Goal: Task Accomplishment & Management: Manage account settings

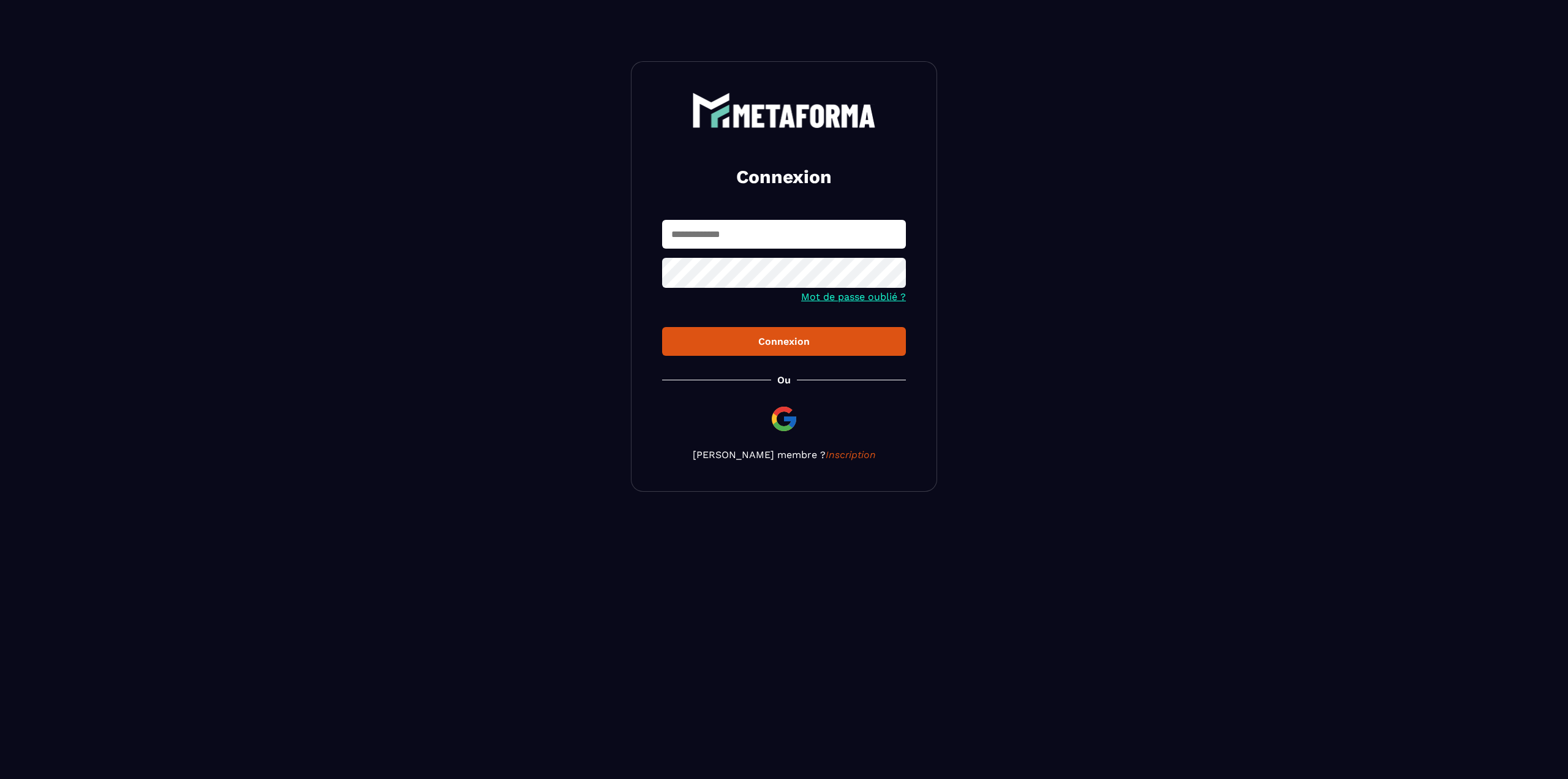
click at [760, 241] on input "text" at bounding box center [784, 235] width 244 height 29
type input "**********"
click at [662, 327] on button "Connexion" at bounding box center [784, 342] width 244 height 29
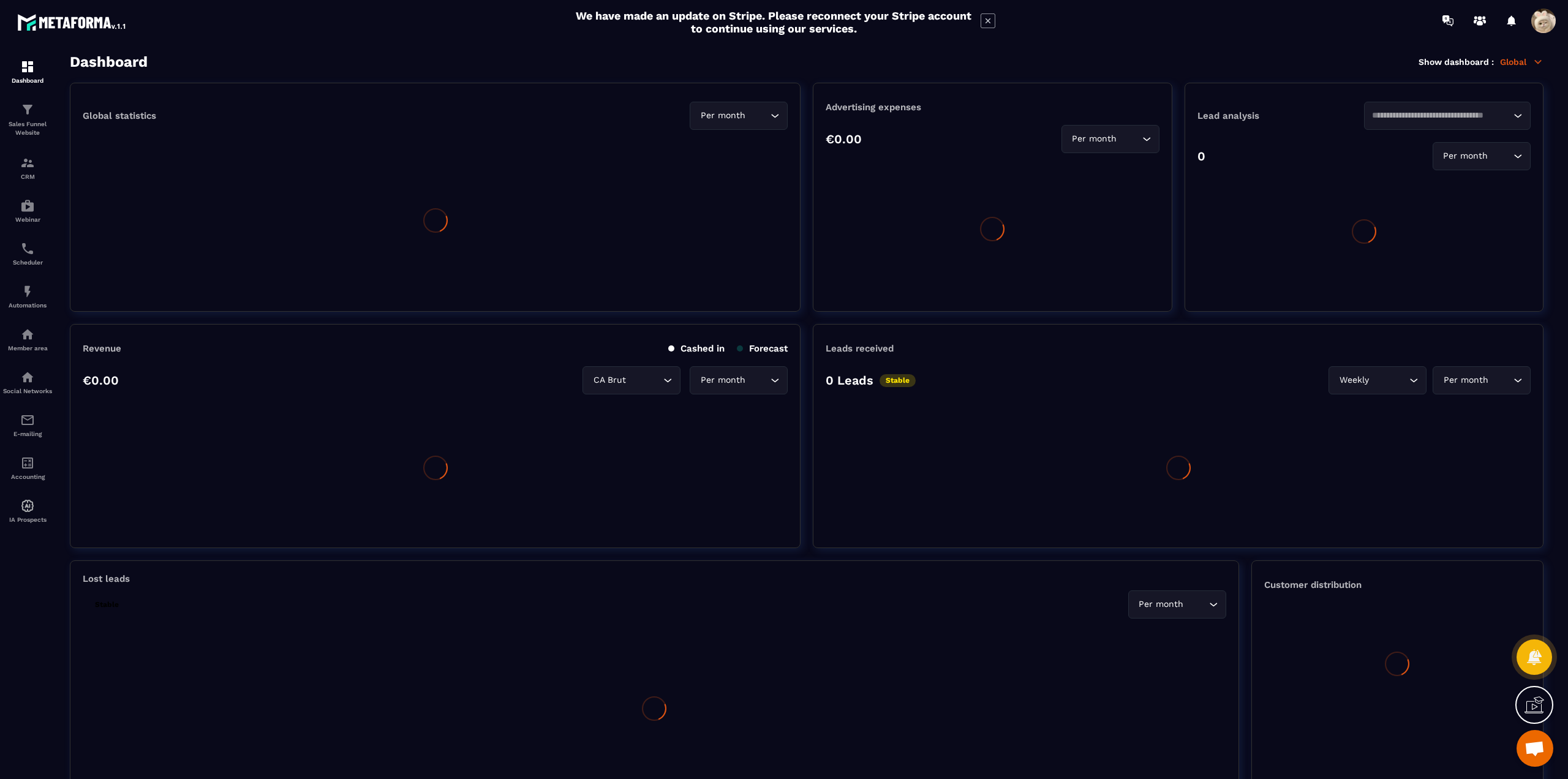
click at [1547, 19] on span at bounding box center [1544, 21] width 25 height 25
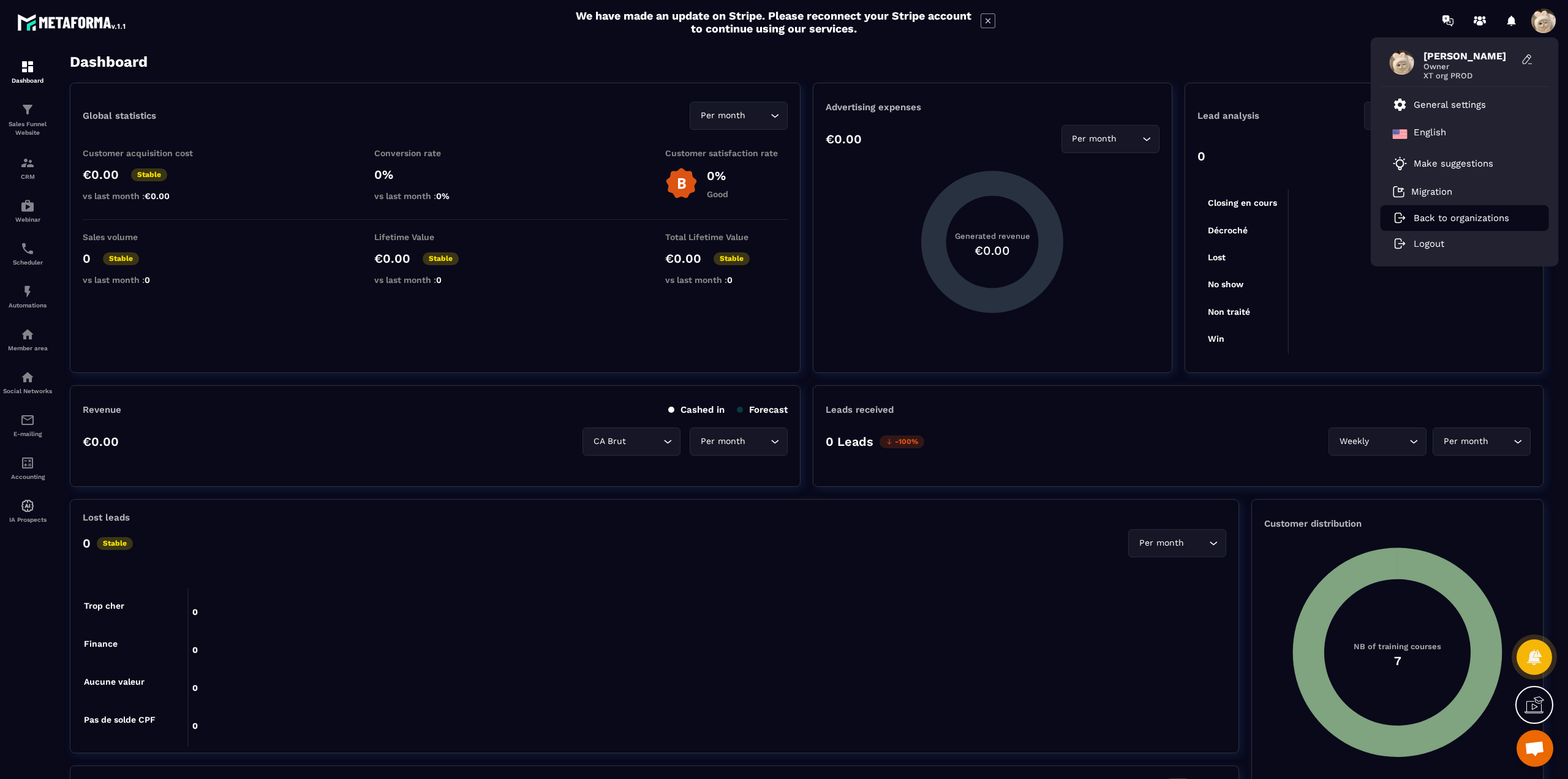
click at [1444, 219] on p "Back to organizations" at bounding box center [1461, 218] width 95 height 11
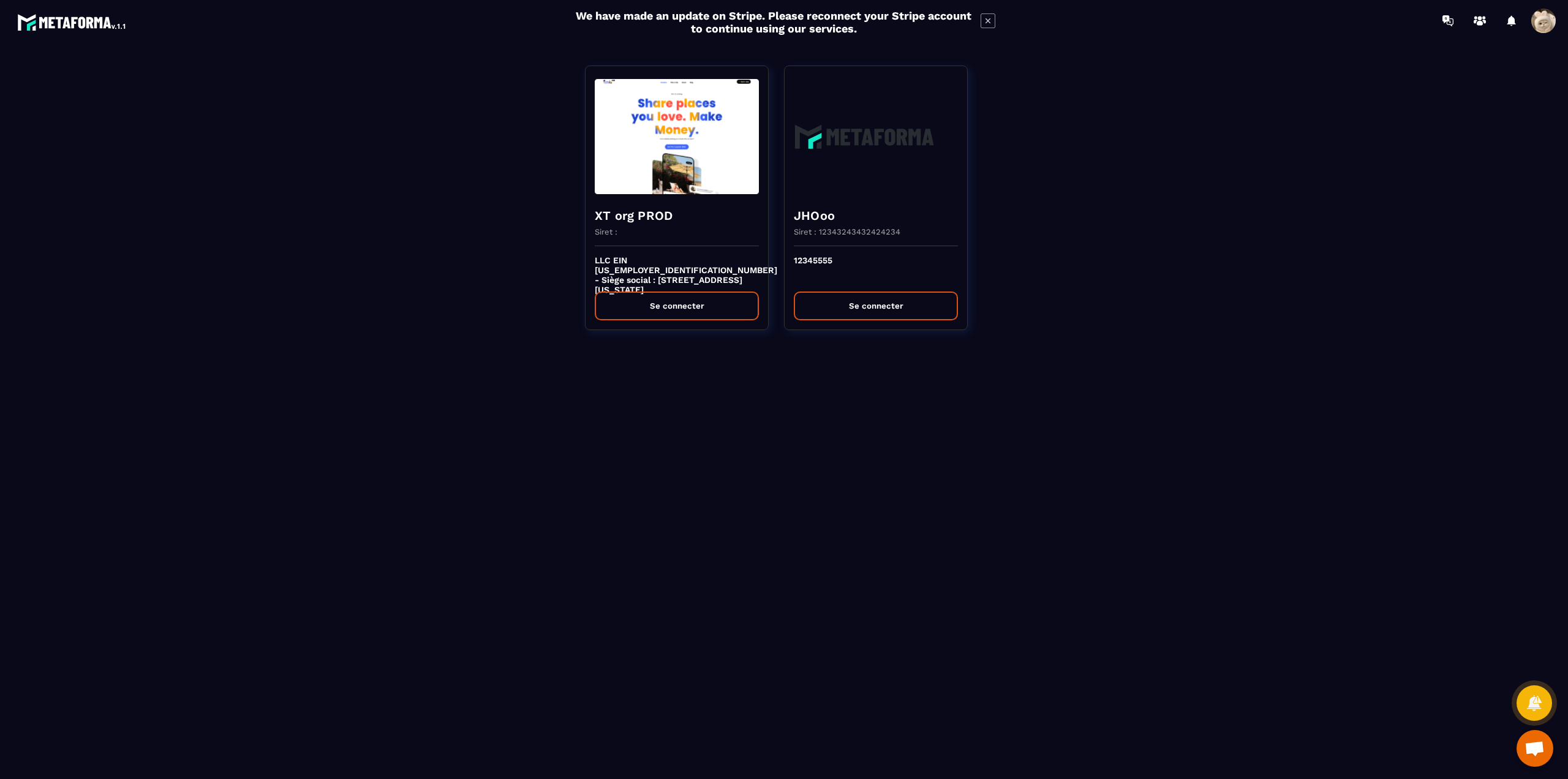
click at [1542, 28] on span at bounding box center [1544, 21] width 25 height 25
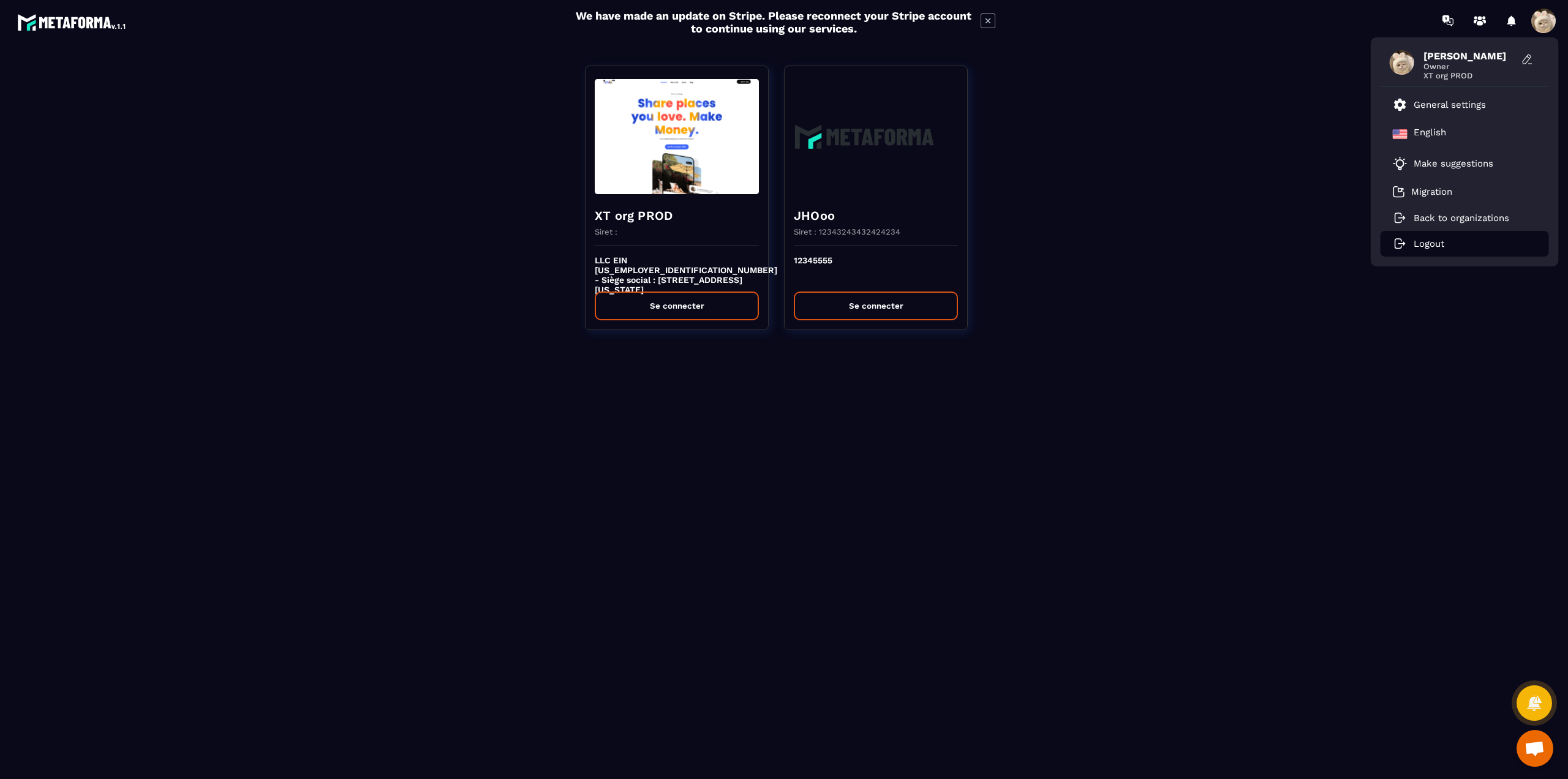
click at [1456, 241] on li "Logout" at bounding box center [1465, 244] width 168 height 26
